Goal: Task Accomplishment & Management: Use online tool/utility

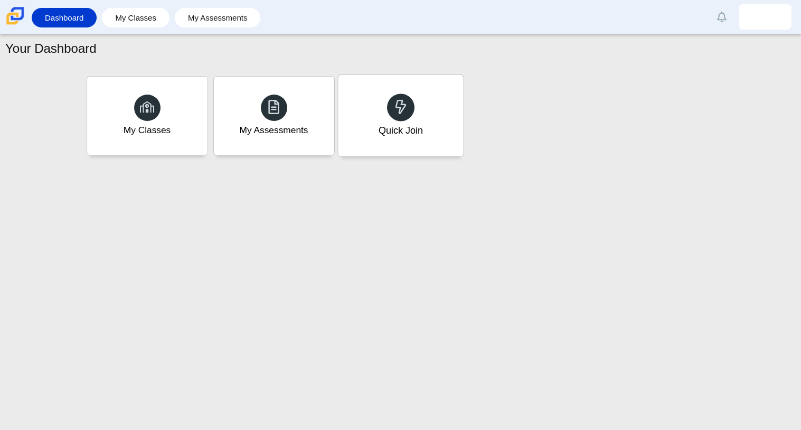
click at [378, 112] on div "Quick Join" at bounding box center [400, 115] width 125 height 81
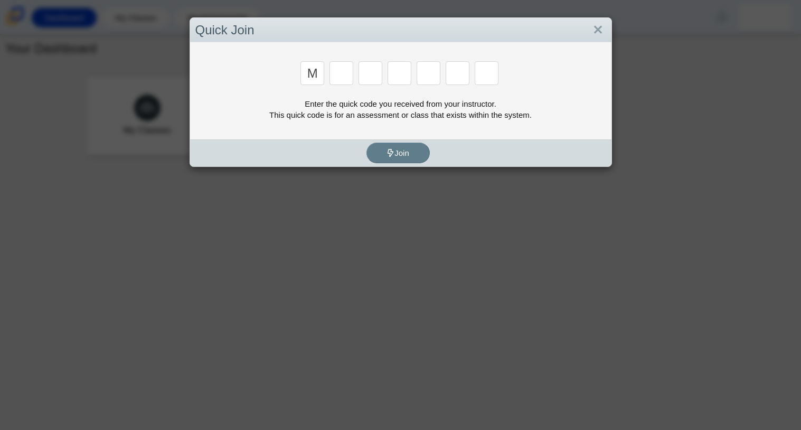
type input "m"
type input "7"
type input "e"
type input "3"
type input "e"
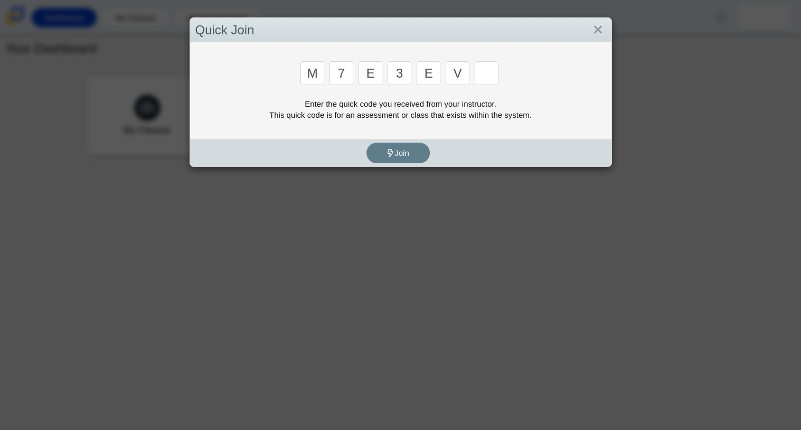
type input "v"
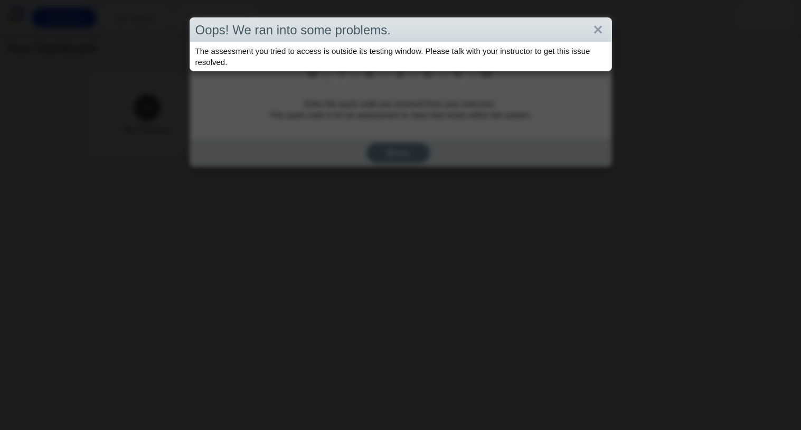
type input "w"
click at [598, 25] on link "Close" at bounding box center [598, 30] width 16 height 18
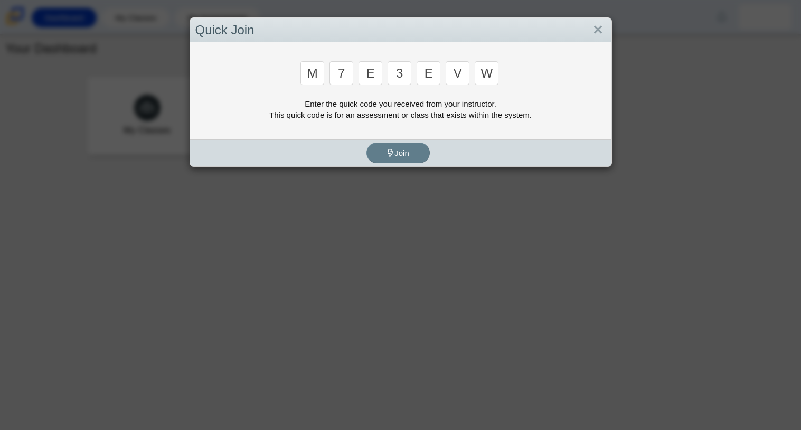
click at [598, 25] on link "Close" at bounding box center [598, 30] width 16 height 18
